Goal: Task Accomplishment & Management: Manage account settings

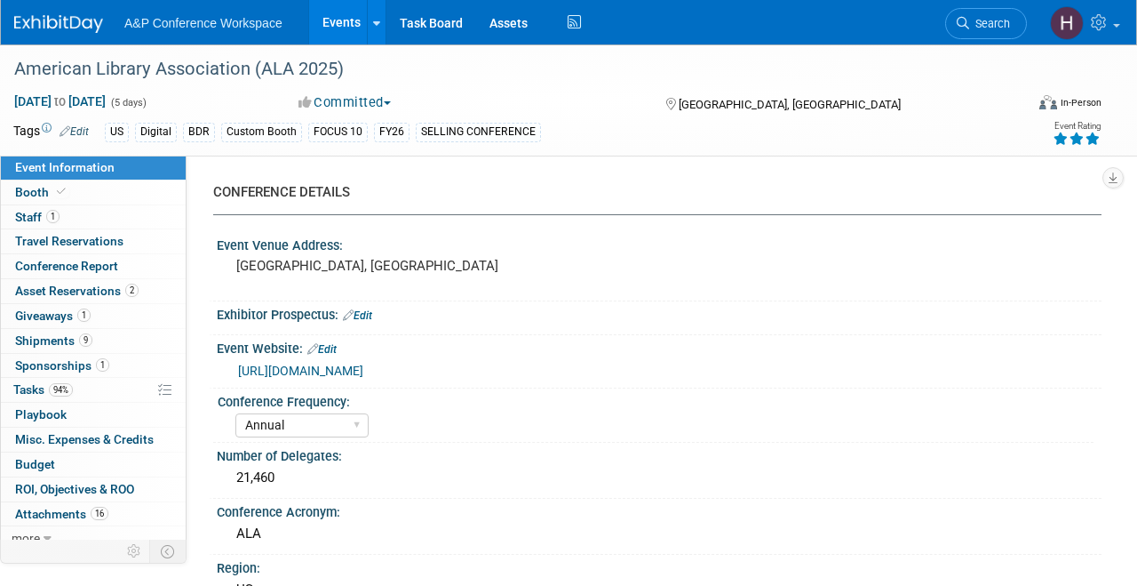
select select "Annual"
select select "Level 1"
select select "In-Person Booth"
select select "Libraries"
select select "Bloomsbury Digital Resources"
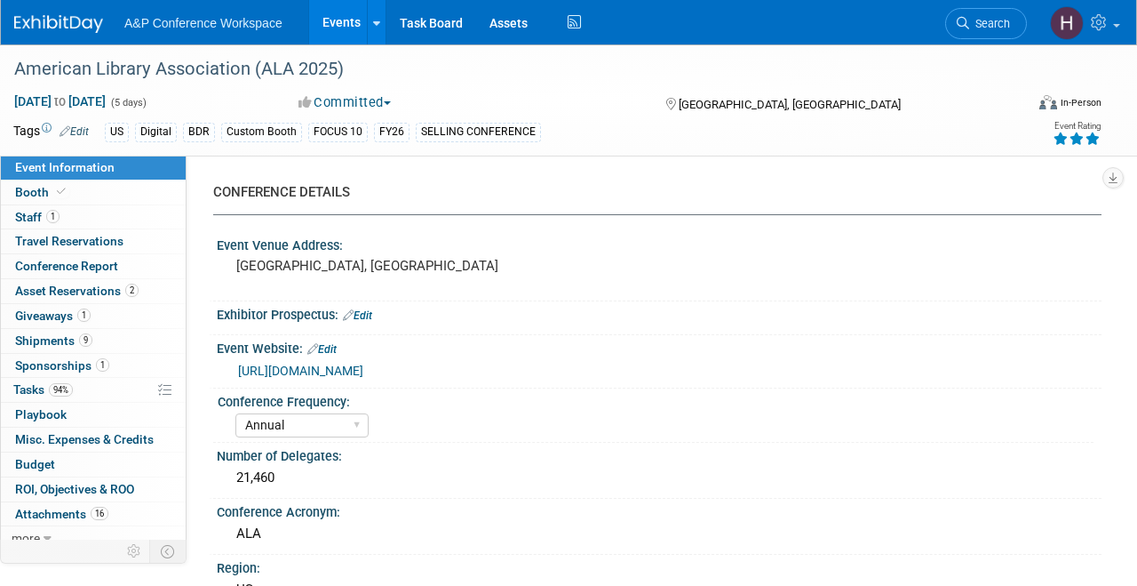
select select "Anne Weston"
select select "Michelle Kelly"
select select "Rosalie Love"
select select "BDR Product Awareness and Trial Generation​"
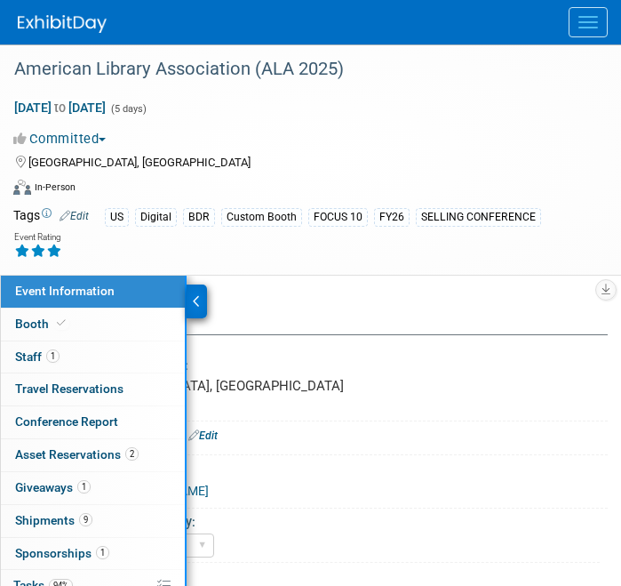
click at [579, 20] on button "Menu" at bounding box center [588, 22] width 39 height 30
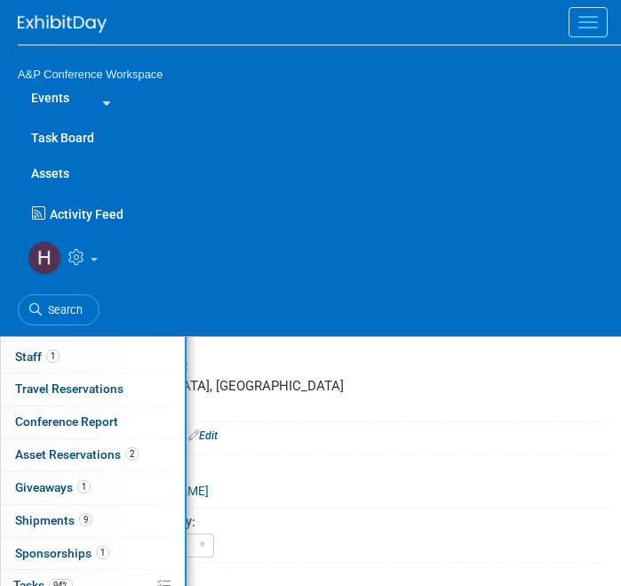
click at [67, 171] on link "Assets" at bounding box center [319, 173] width 603 height 36
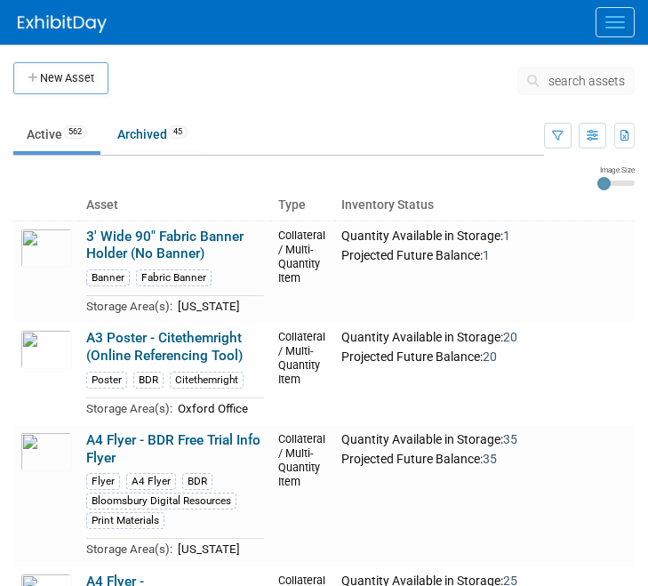
click at [561, 77] on span "search assets" at bounding box center [586, 81] width 76 height 14
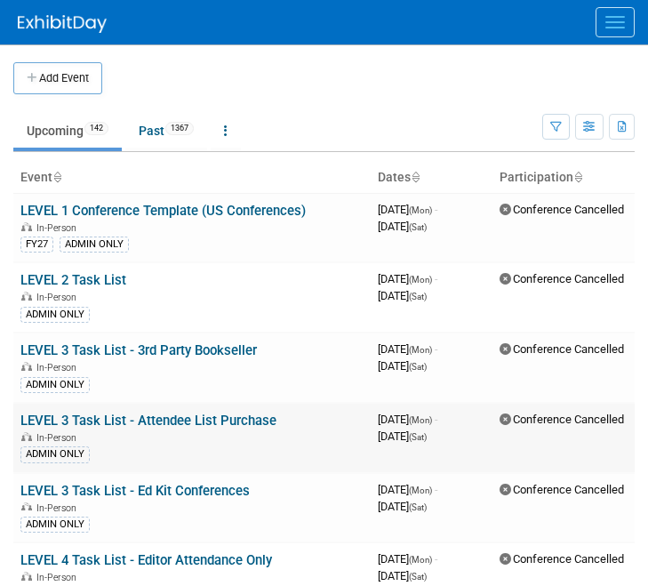
click at [378, 432] on span "October 30, 2032 (Sat)" at bounding box center [402, 435] width 49 height 13
click at [610, 10] on button "Menu" at bounding box center [614, 22] width 39 height 30
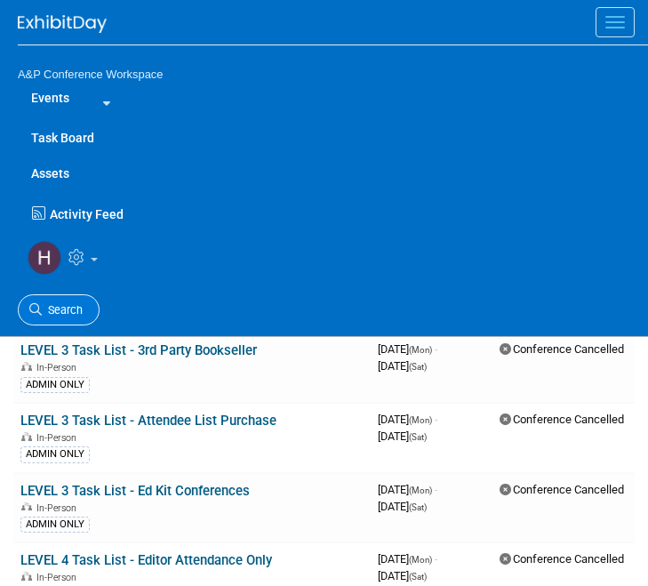
click at [43, 301] on link "Search" at bounding box center [59, 309] width 82 height 31
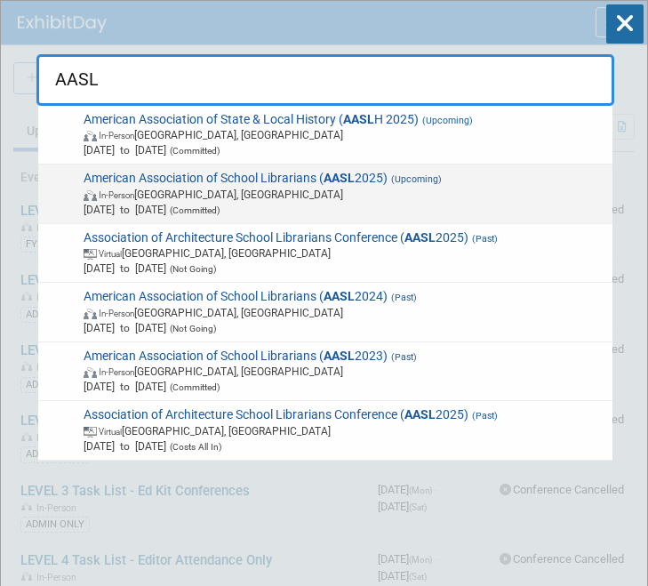
type input "AASL"
click at [173, 178] on span "American Association of School Librarians ( AASL 2025) (Upcoming) In-Person St.…" at bounding box center [342, 194] width 528 height 46
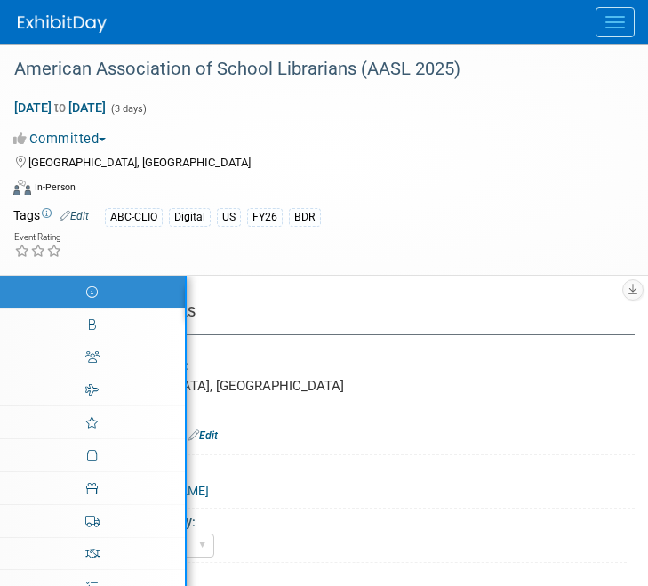
select select "Biennial"
select select "Level 1"
select select "In-Person Booth"
select select "Schools"
select select "Bloomsbury Digital Resources"
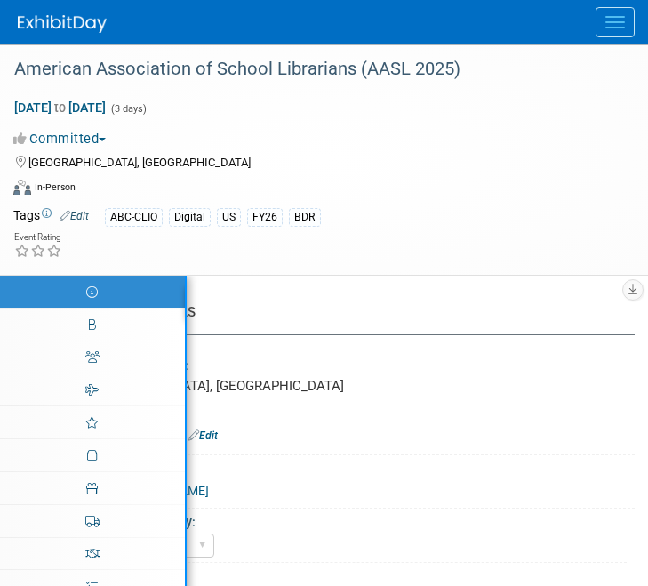
select select "Anne Weston"
select select "Mark Strong"
select select "Veronica Dove"
select select "BDR Product Awareness and Trial Generation​"
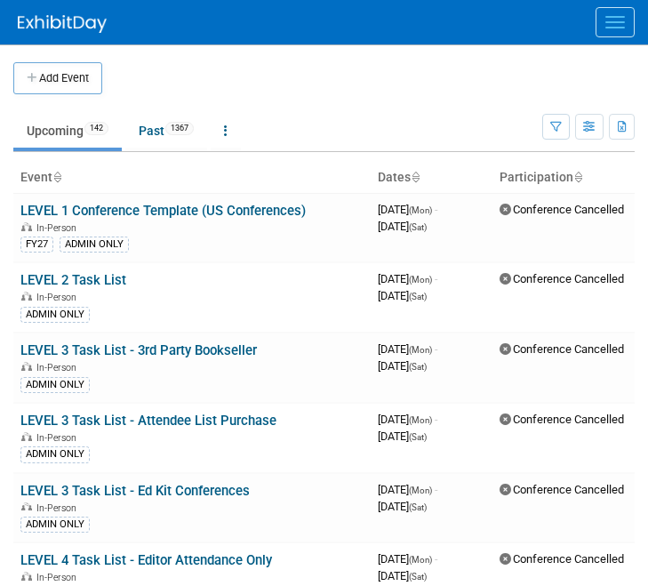
click at [594, 31] on div at bounding box center [333, 22] width 630 height 44
click at [602, 23] on button "Menu" at bounding box center [614, 22] width 39 height 30
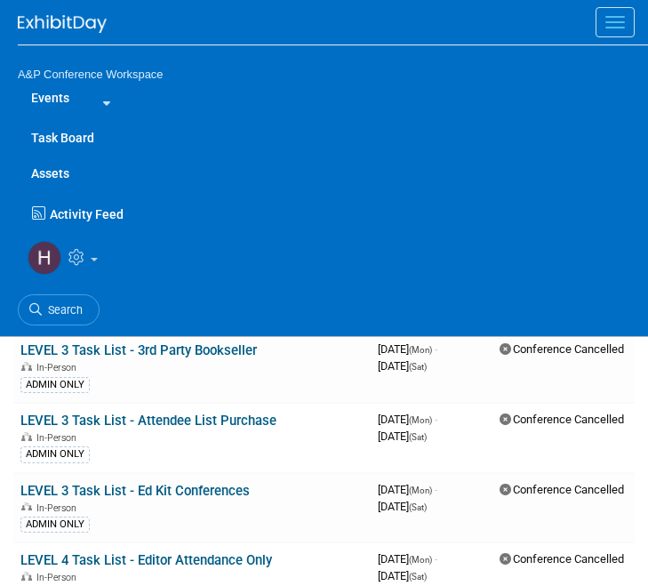
click at [67, 140] on link "Task Board" at bounding box center [333, 138] width 630 height 36
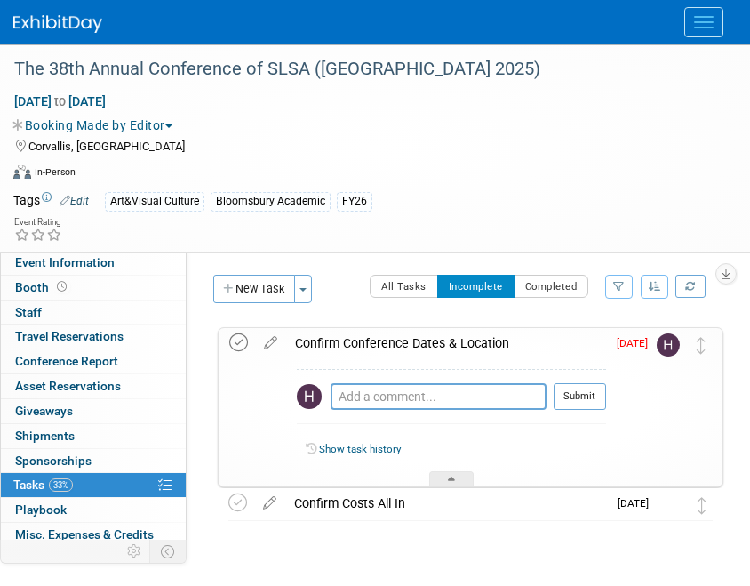
click at [238, 333] on icon at bounding box center [238, 342] width 19 height 19
